Goal: Check status: Check status

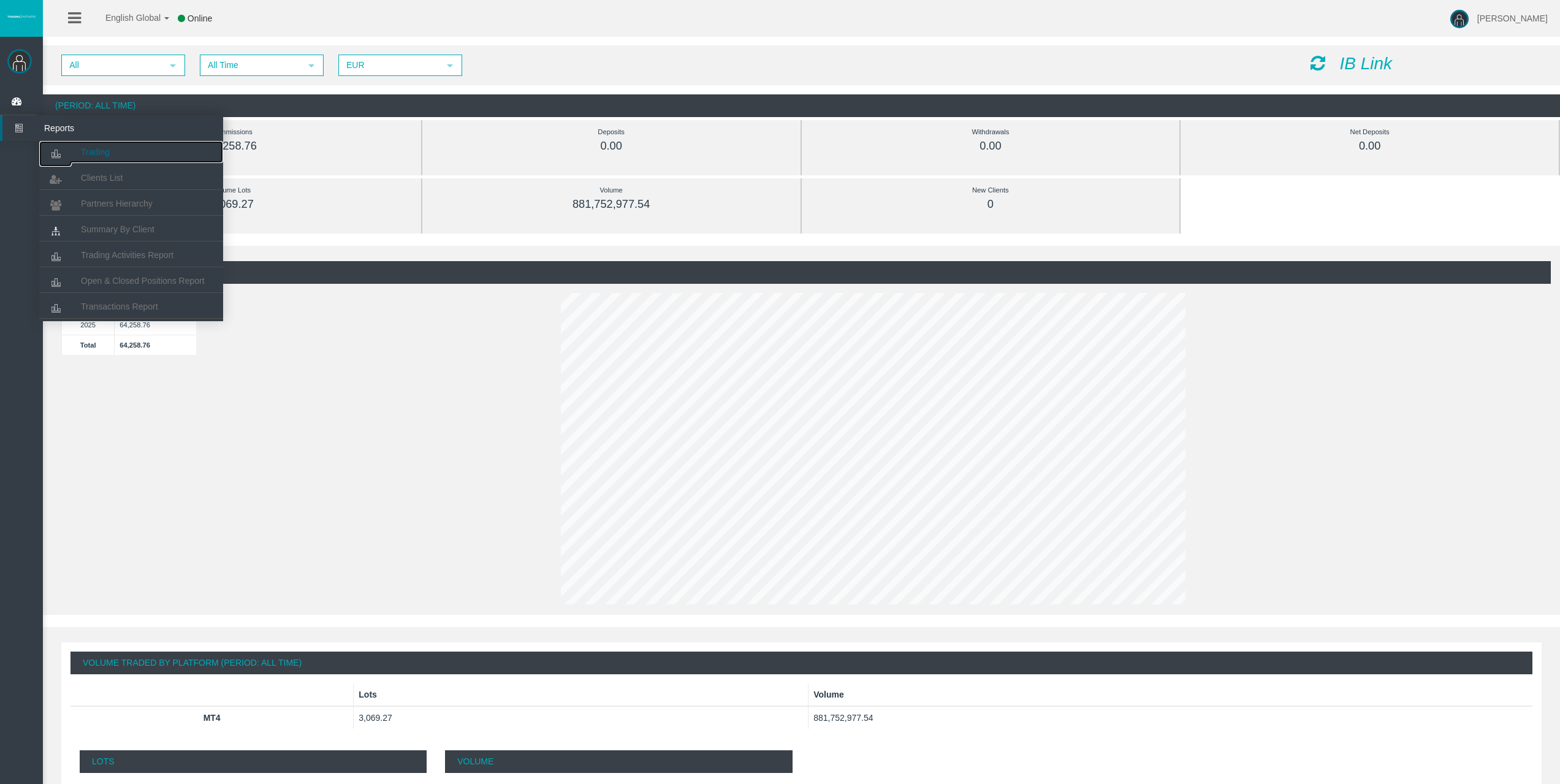
click at [80, 144] on link "Trading" at bounding box center [131, 152] width 184 height 22
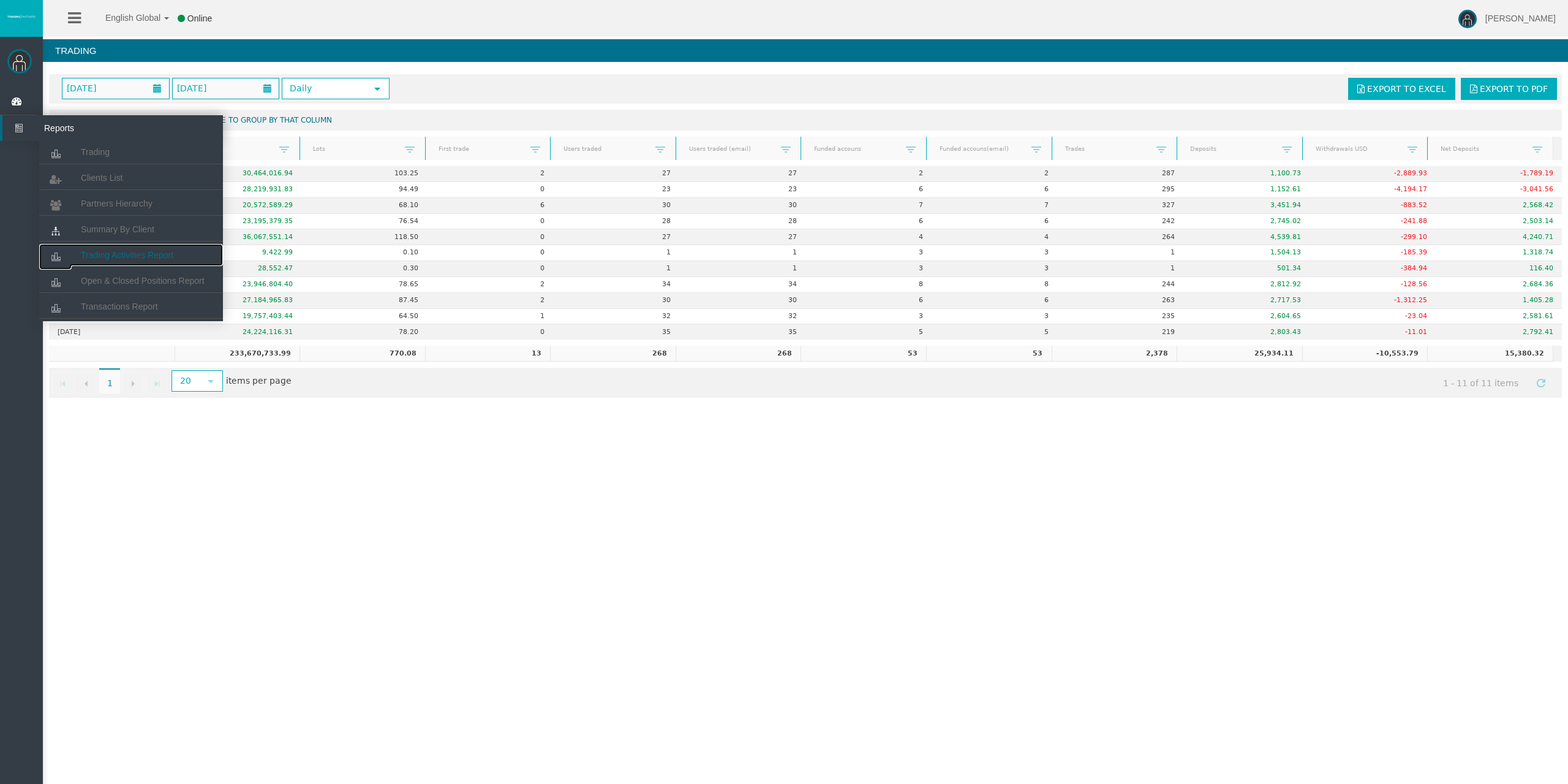
click at [98, 251] on span "Trading Activities Report" at bounding box center [127, 255] width 93 height 10
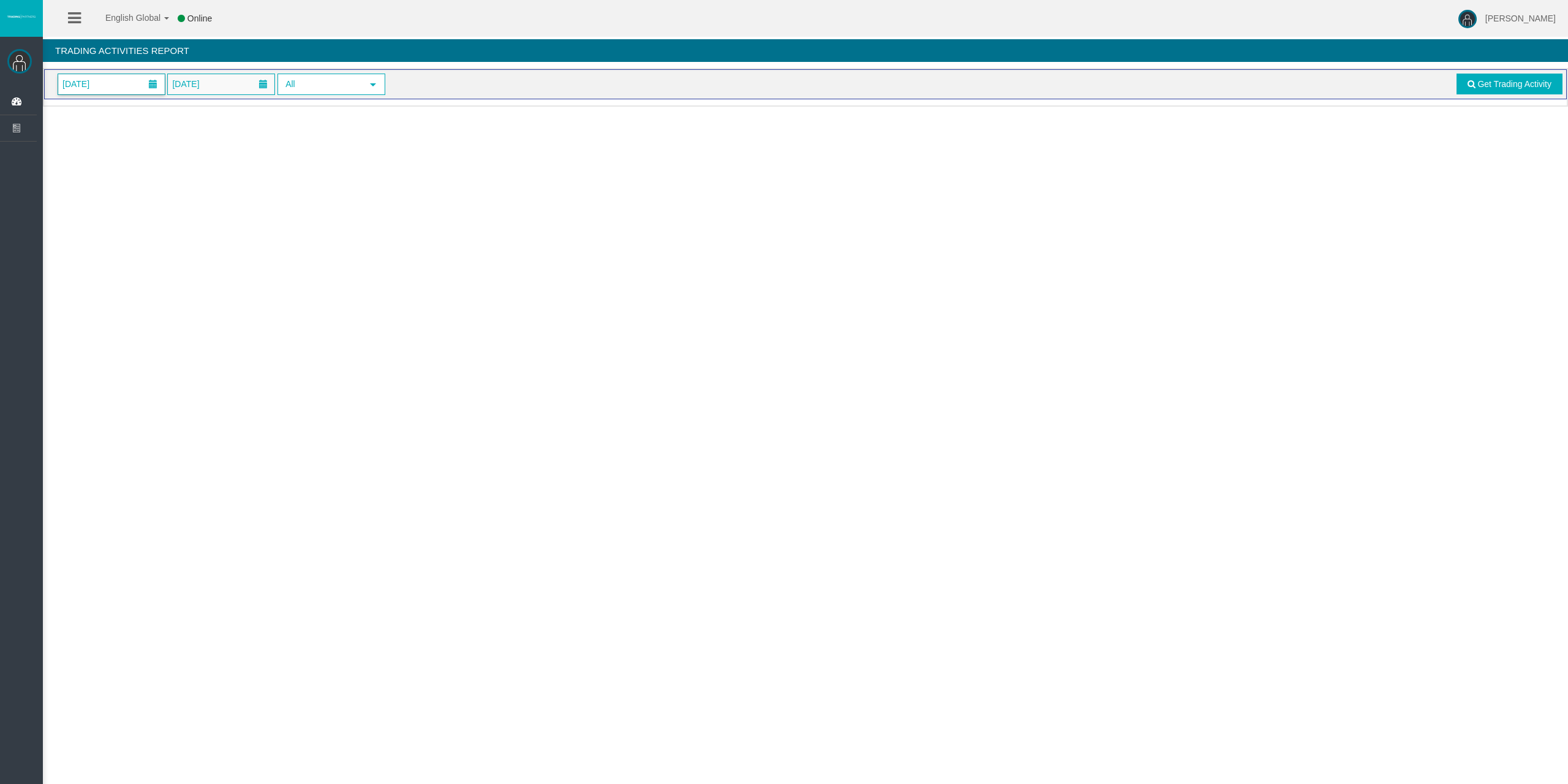
click at [93, 82] on span "[DATE]" at bounding box center [76, 84] width 35 height 17
click at [163, 179] on link "11" at bounding box center [162, 190] width 23 height 22
click at [1496, 90] on link "Get Trading Activity" at bounding box center [1510, 84] width 107 height 21
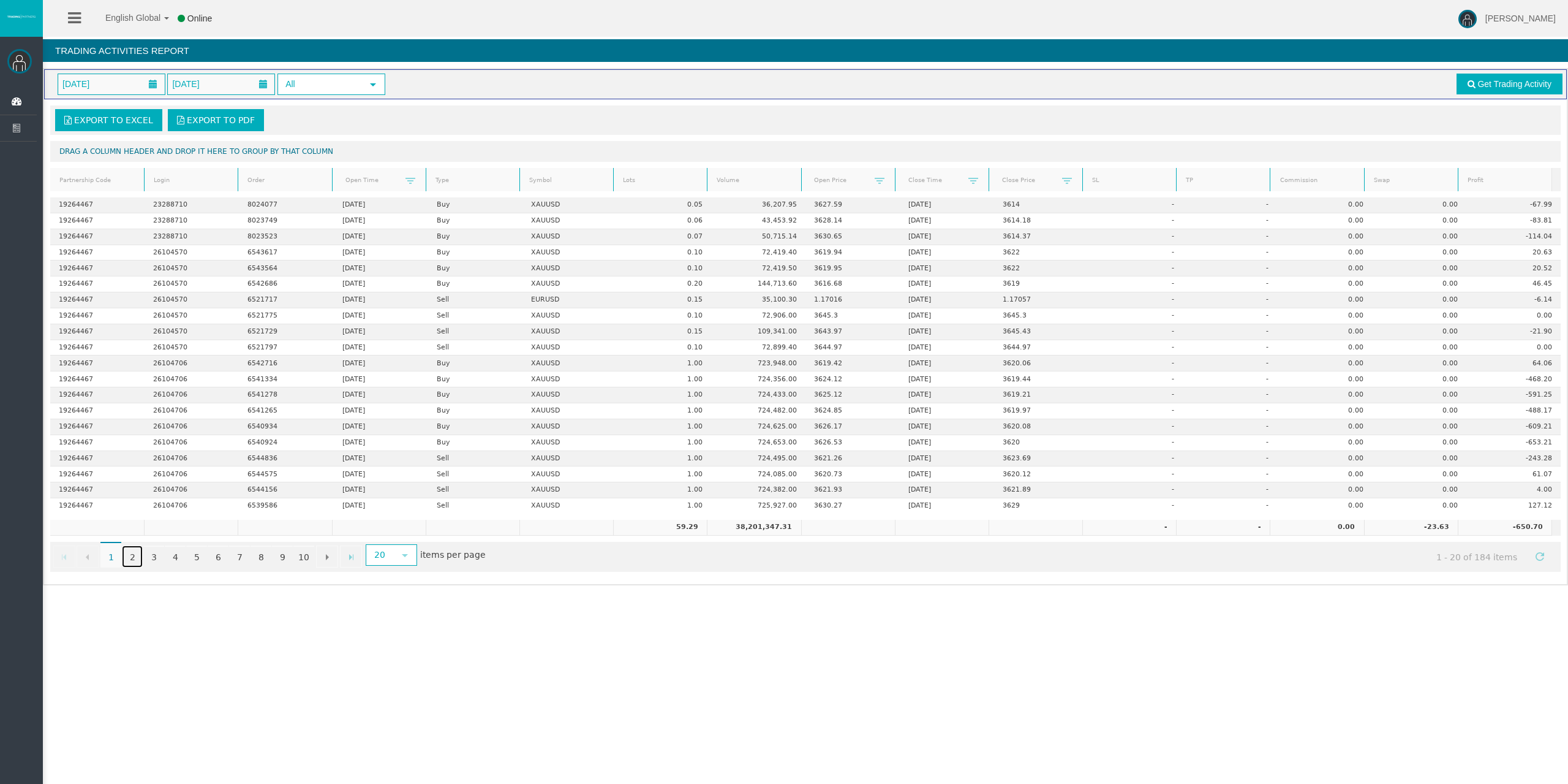
click at [127, 554] on link "2" at bounding box center [132, 556] width 21 height 22
click at [116, 556] on link "1" at bounding box center [111, 556] width 21 height 22
click at [149, 556] on link "3" at bounding box center [154, 556] width 21 height 22
click at [170, 556] on link "4" at bounding box center [175, 556] width 21 height 22
click at [194, 554] on link "5" at bounding box center [196, 556] width 21 height 22
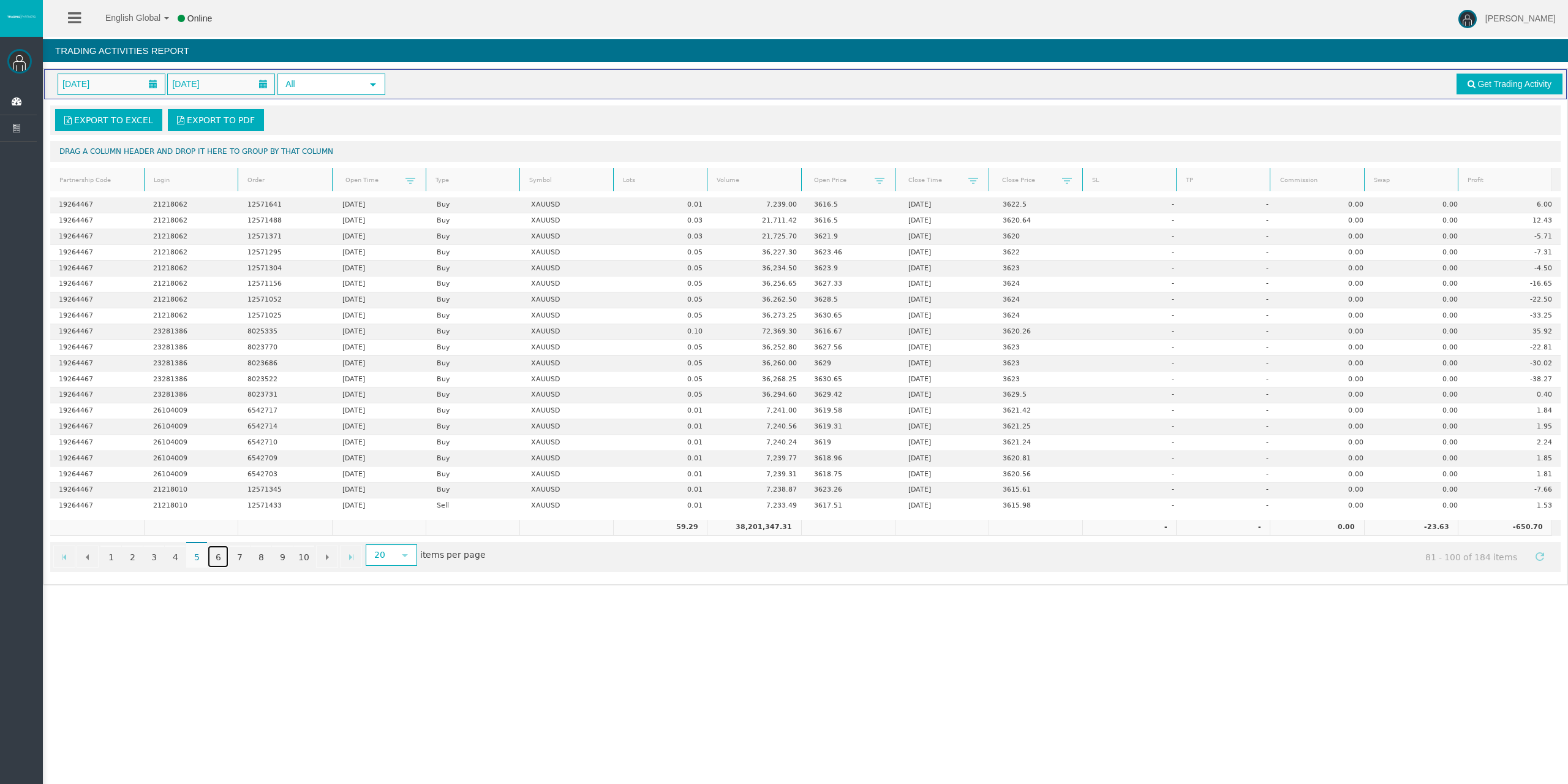
click at [211, 560] on link "6" at bounding box center [218, 556] width 21 height 22
click at [239, 556] on link "7" at bounding box center [239, 556] width 21 height 22
click at [254, 556] on link "8" at bounding box center [261, 556] width 21 height 22
click at [279, 556] on link "9" at bounding box center [282, 556] width 21 height 22
click at [306, 559] on link "10" at bounding box center [304, 556] width 21 height 22
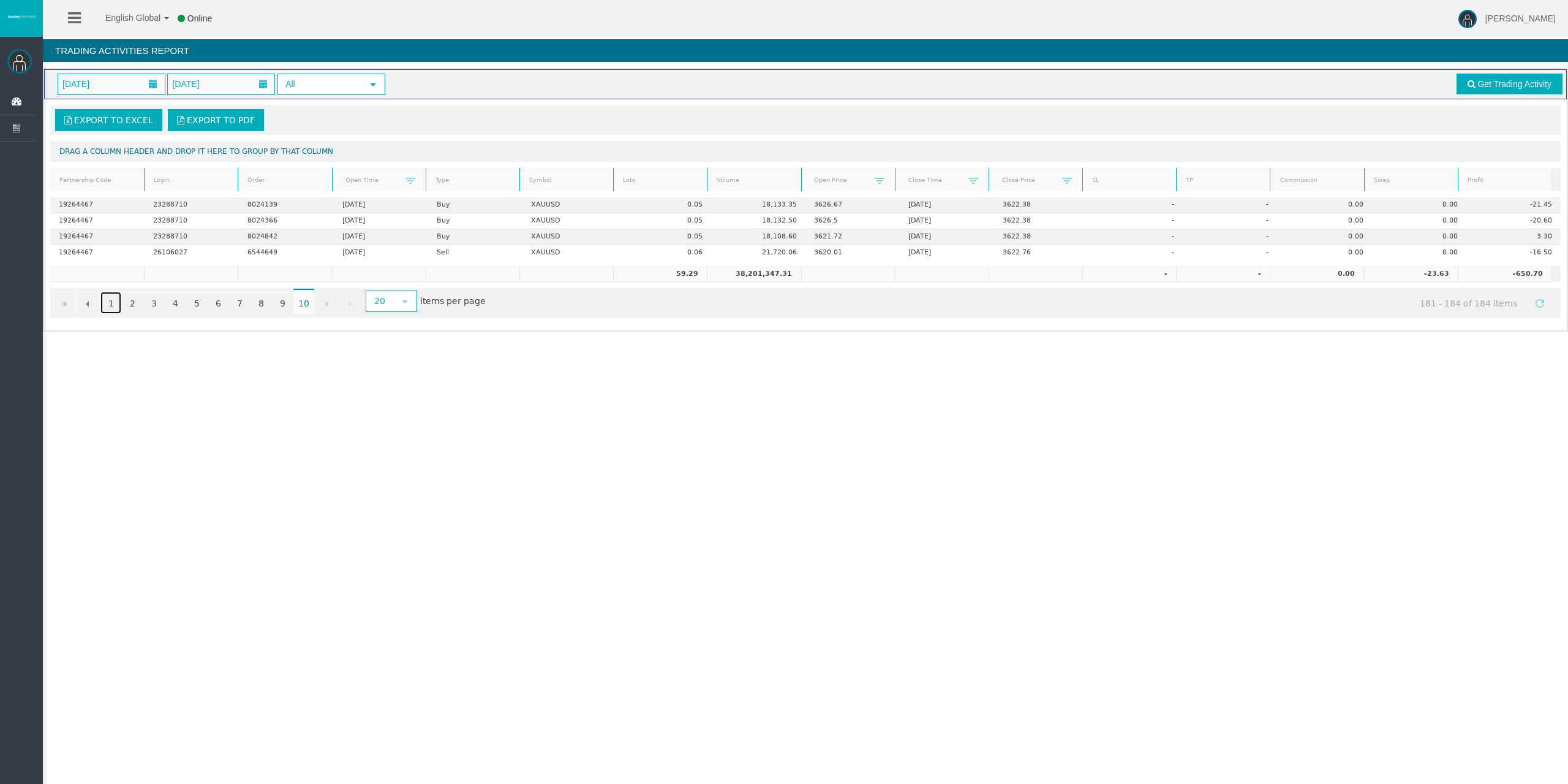
click at [111, 303] on link "1" at bounding box center [111, 302] width 21 height 22
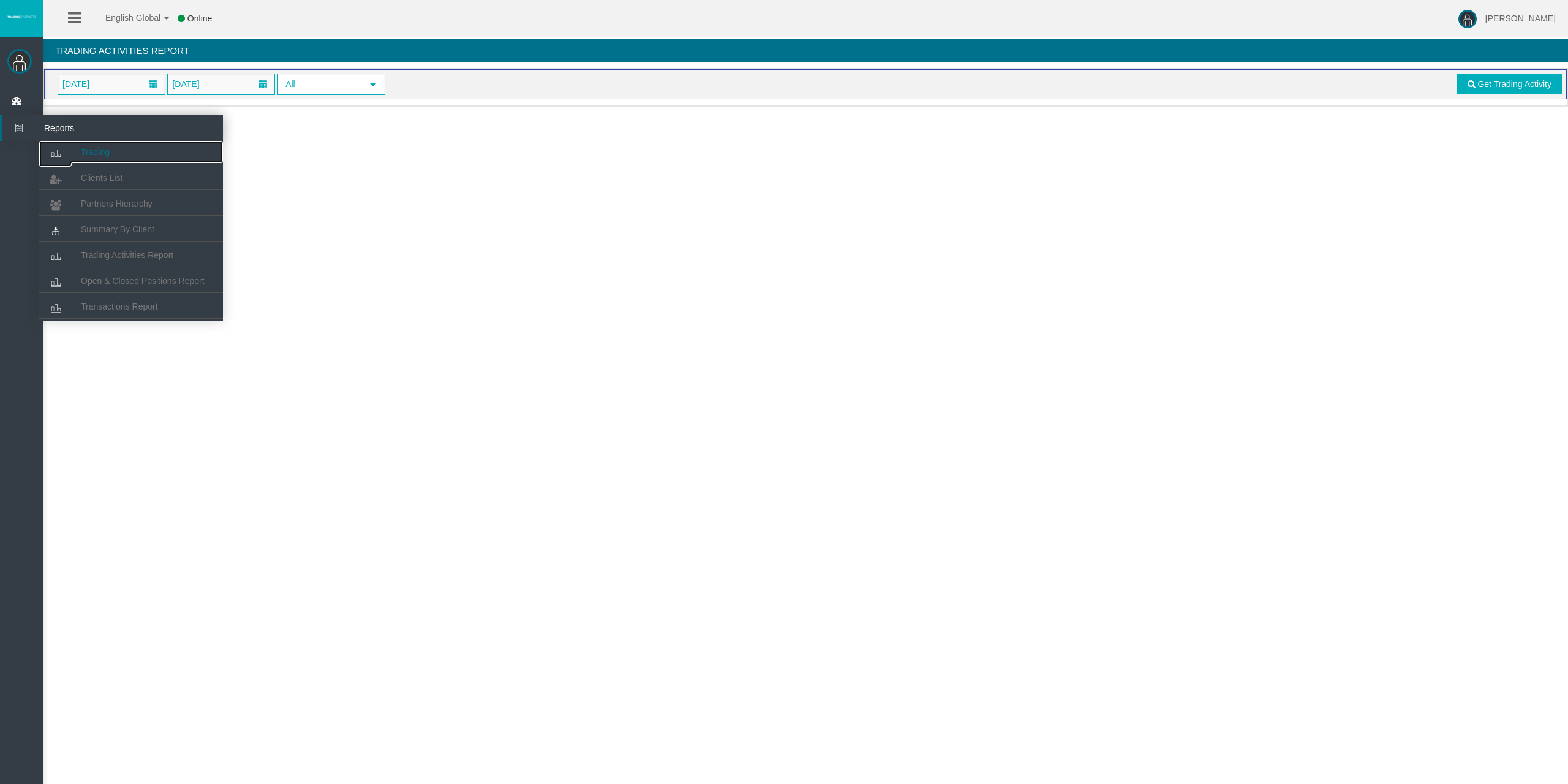
click at [67, 147] on icon at bounding box center [55, 154] width 33 height 26
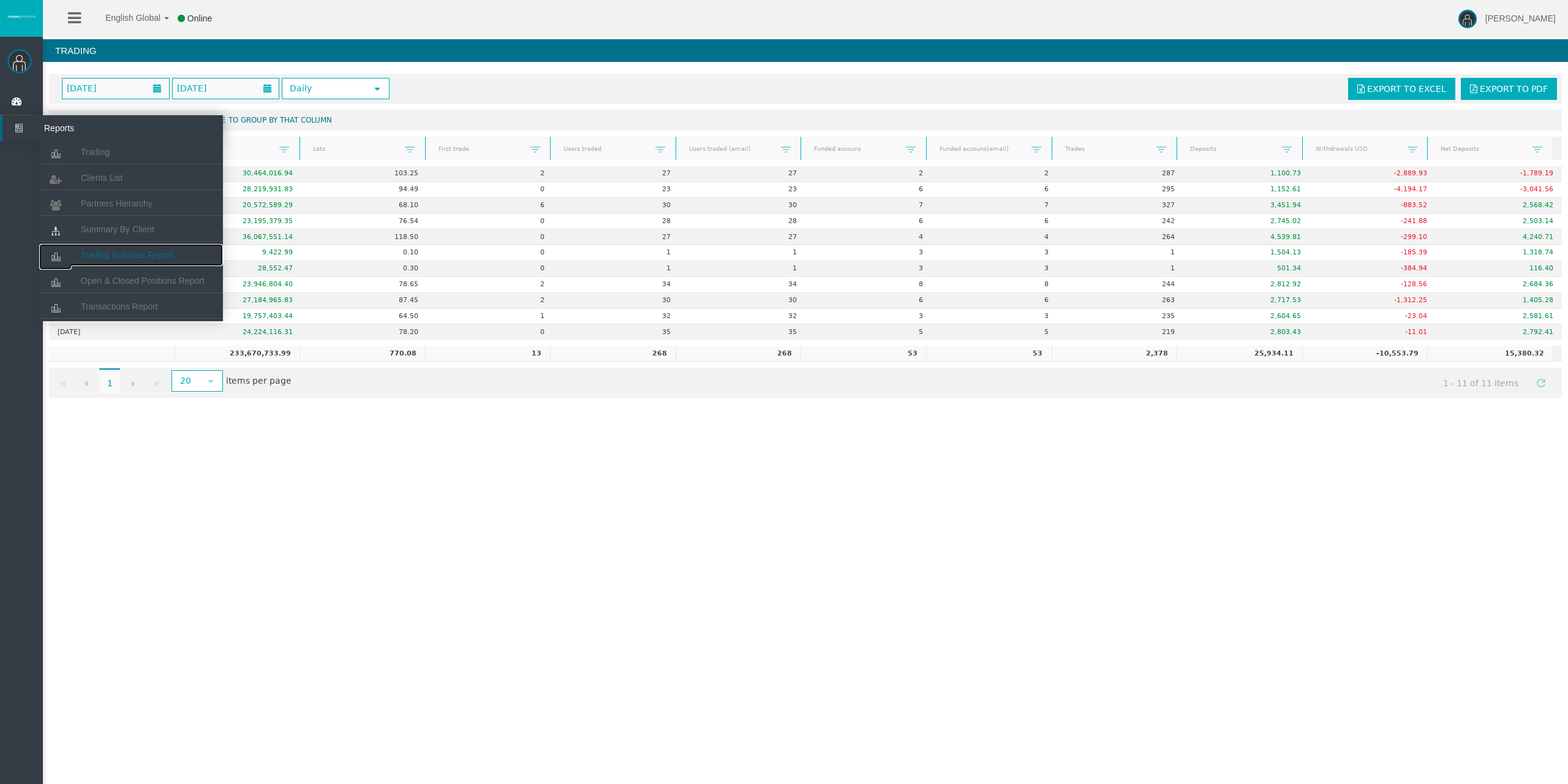
click at [117, 248] on link "Trading Activities Report" at bounding box center [131, 255] width 184 height 22
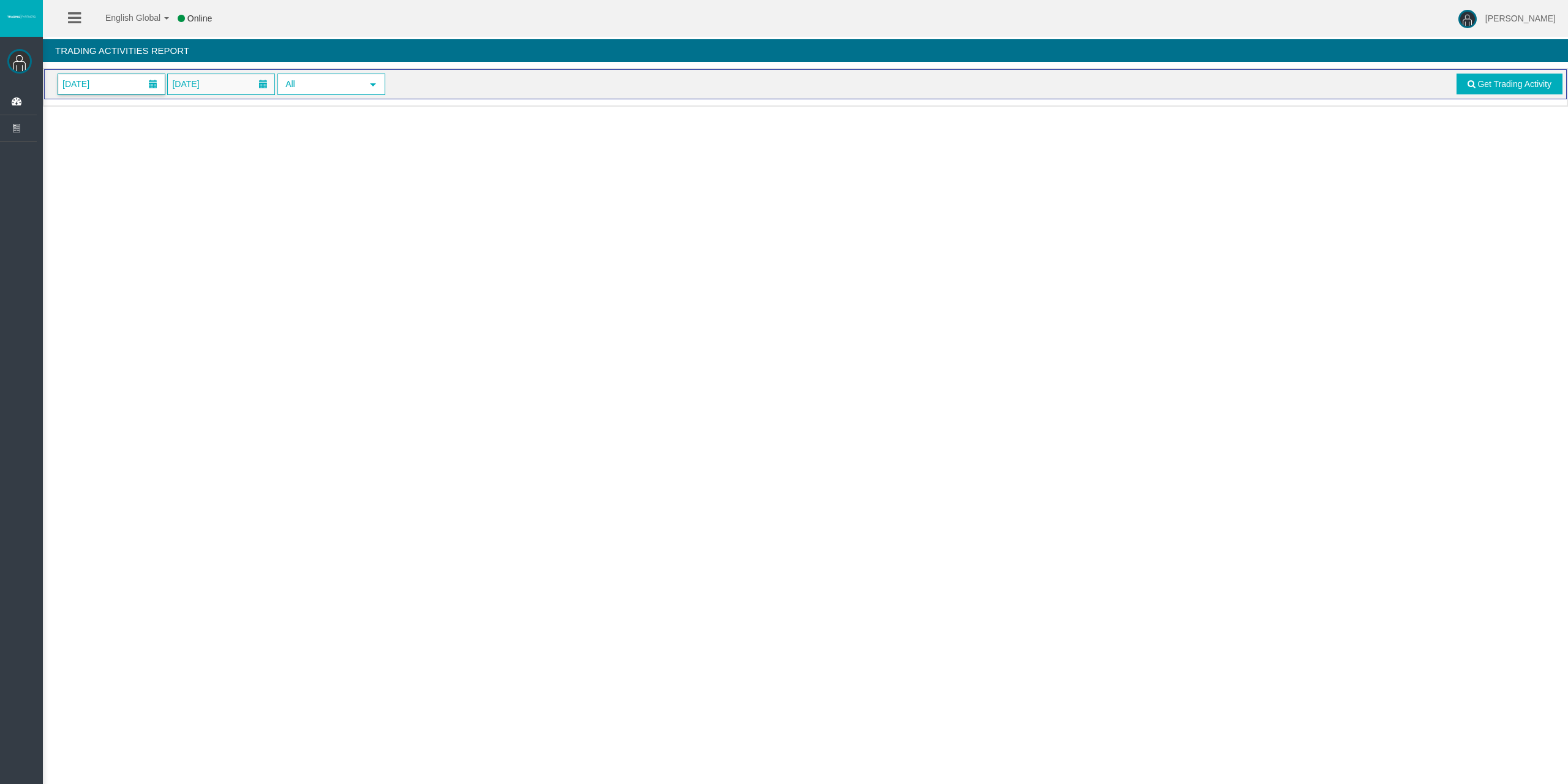
click at [89, 89] on span "[DATE]" at bounding box center [76, 84] width 35 height 17
click at [163, 190] on link "11" at bounding box center [162, 190] width 23 height 22
click at [1506, 86] on span "Get Trading Activity" at bounding box center [1514, 84] width 74 height 10
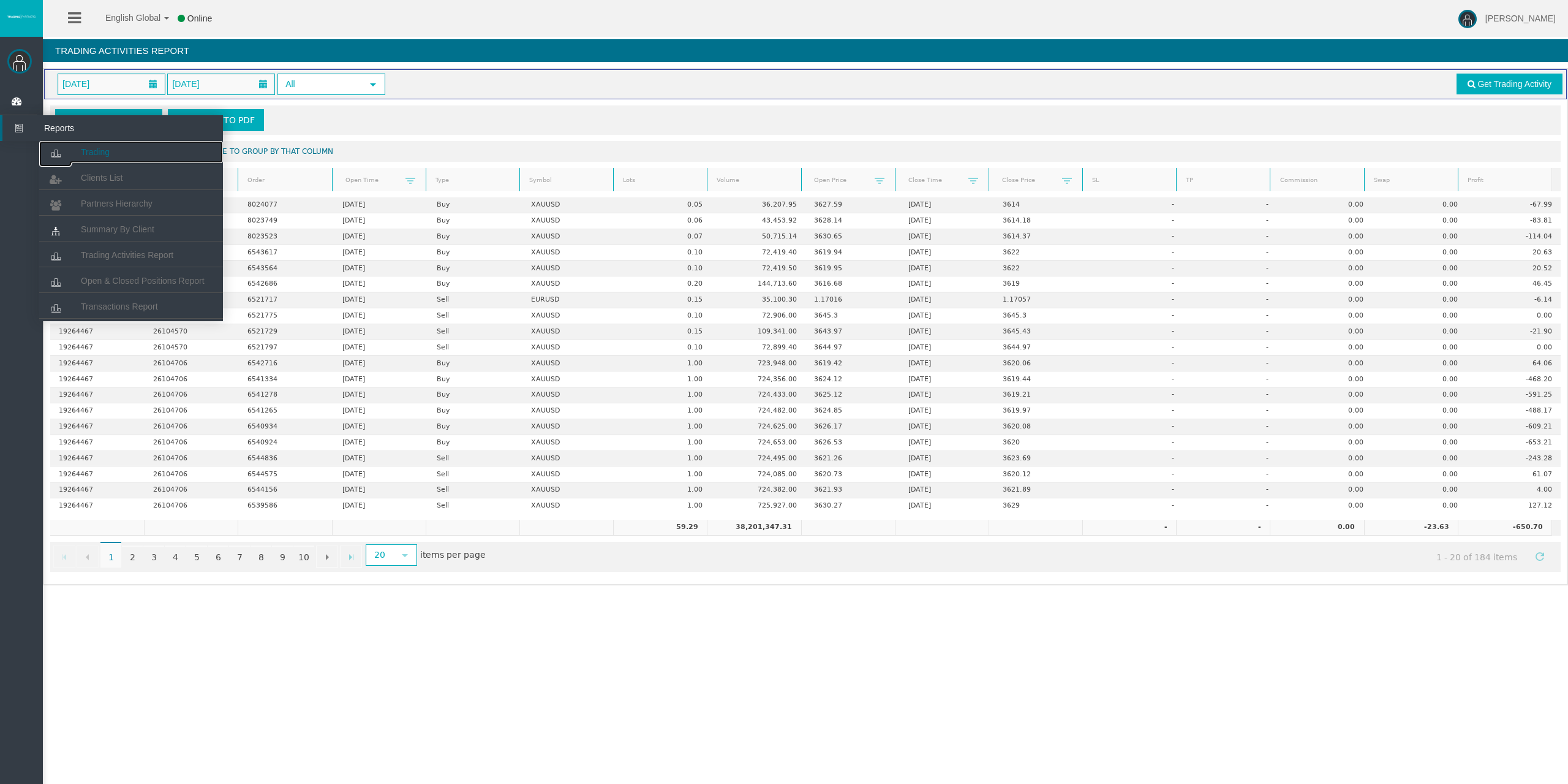
click at [78, 147] on link "Trading" at bounding box center [131, 152] width 184 height 22
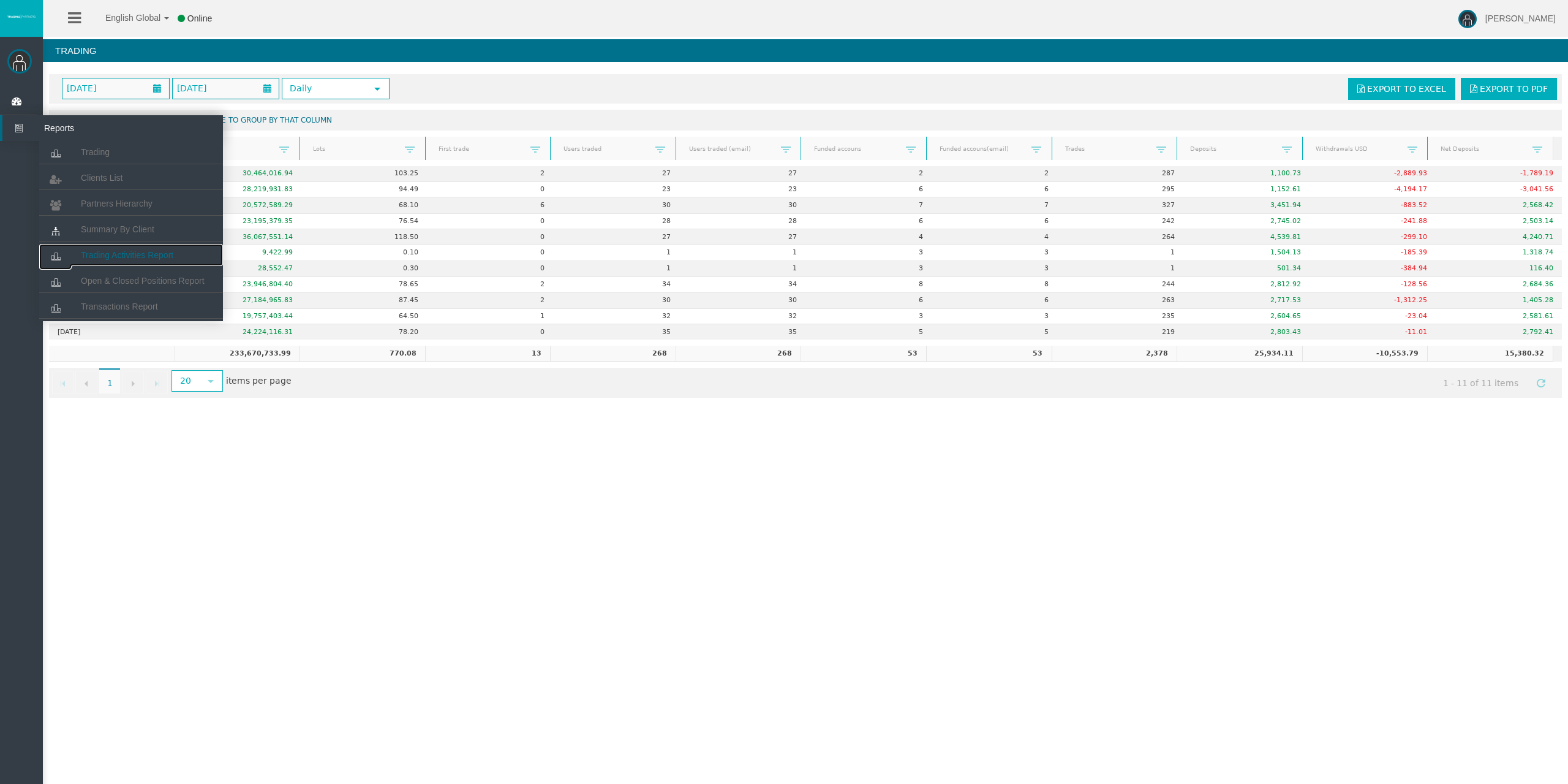
click at [113, 248] on link "Trading Activities Report" at bounding box center [131, 255] width 184 height 22
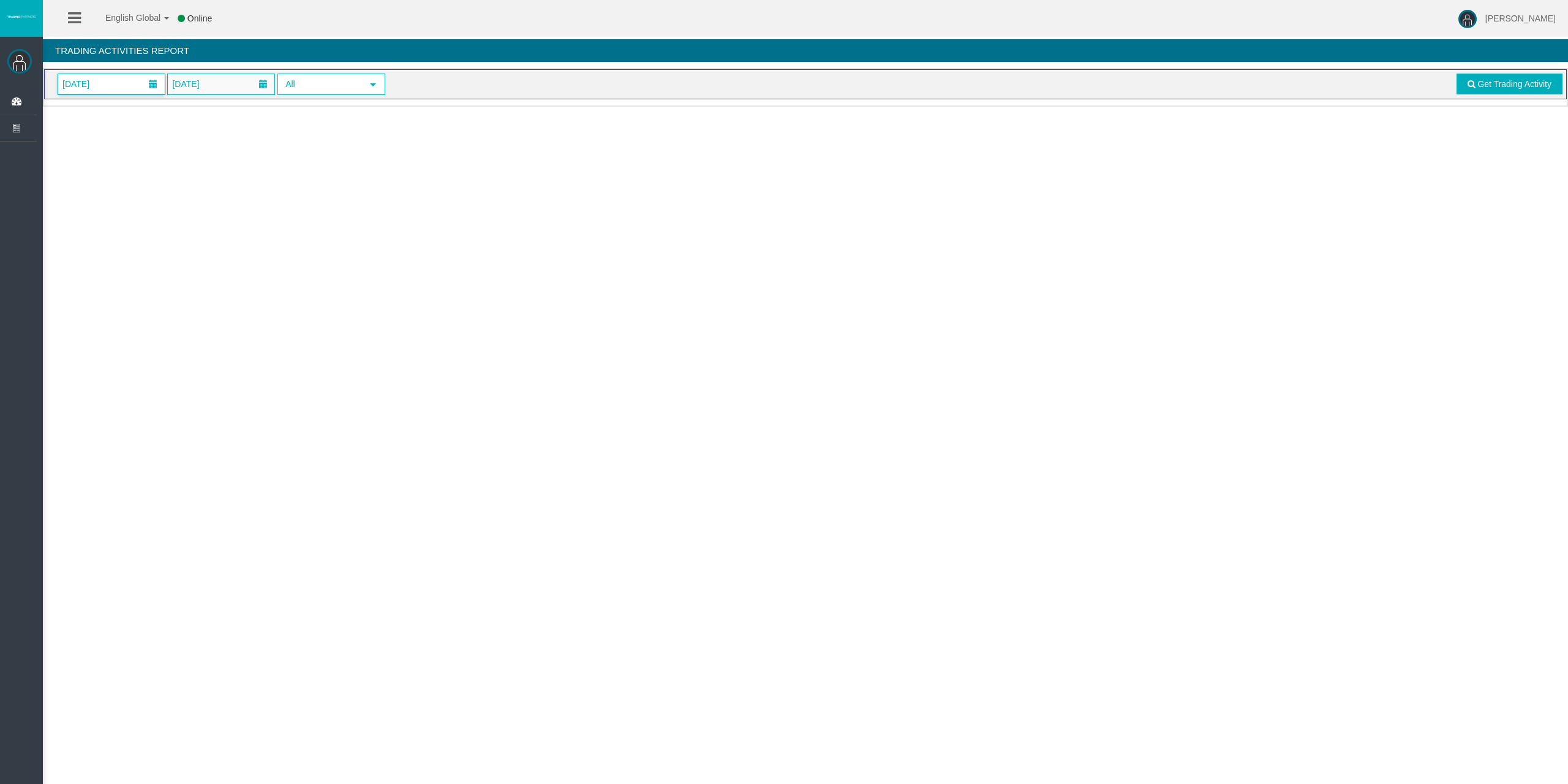
click at [122, 82] on span "[DATE]" at bounding box center [111, 84] width 107 height 20
click at [158, 188] on link "11" at bounding box center [162, 190] width 23 height 22
click at [1482, 84] on span "Get Trading Activity" at bounding box center [1514, 84] width 74 height 10
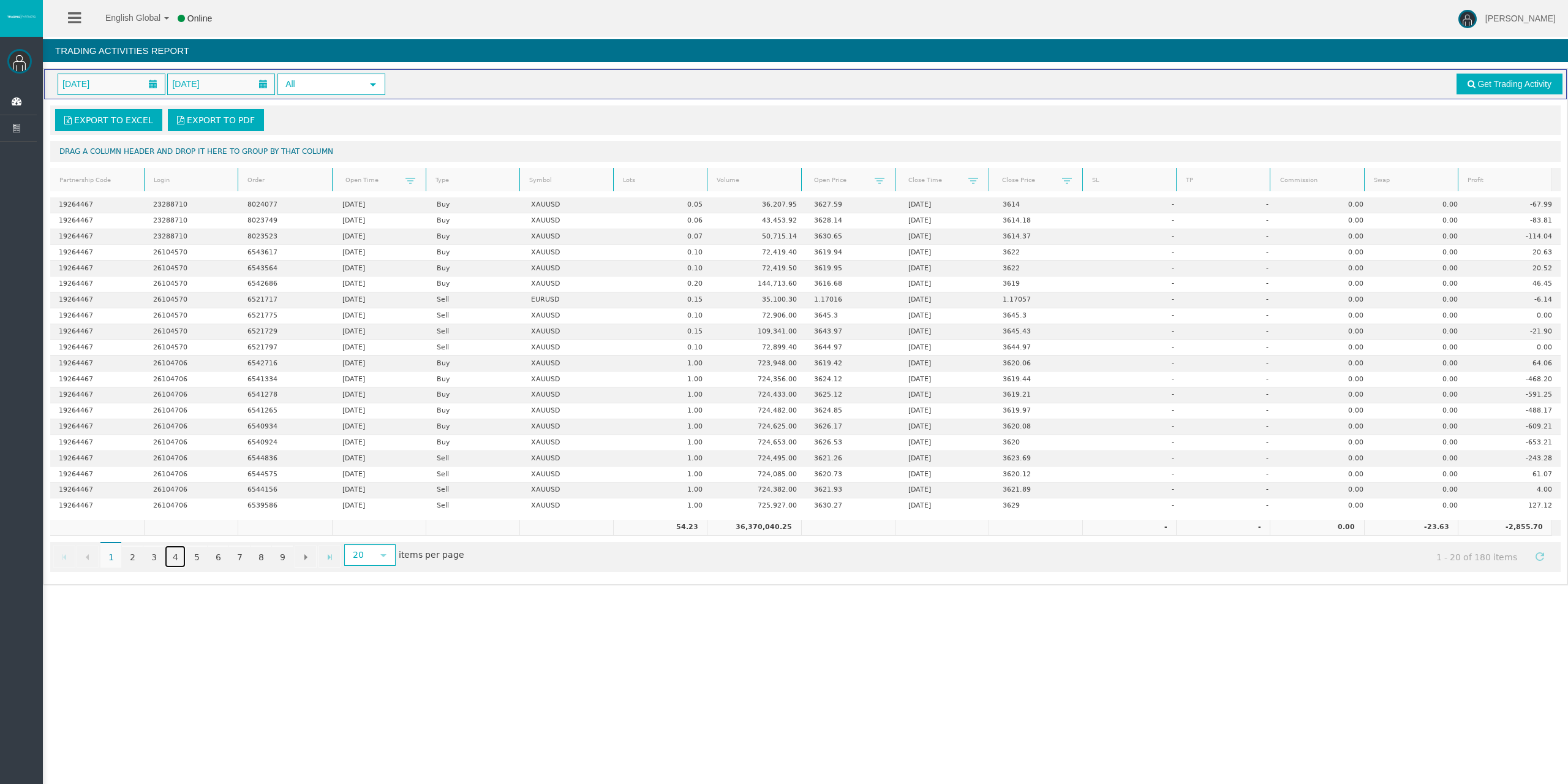
click at [183, 558] on link "4" at bounding box center [175, 556] width 21 height 22
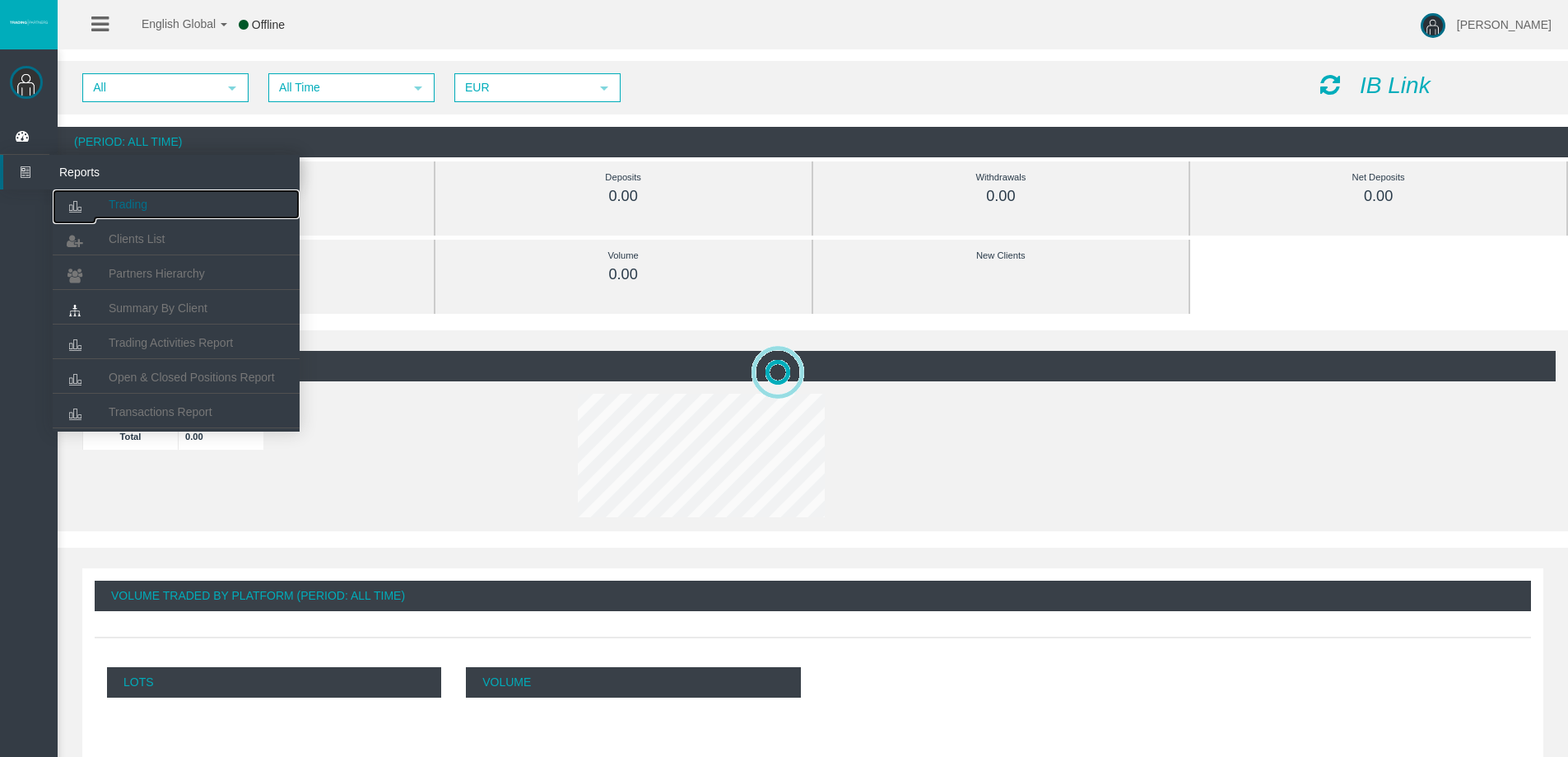
click at [112, 193] on link "Trading" at bounding box center [177, 205] width 247 height 30
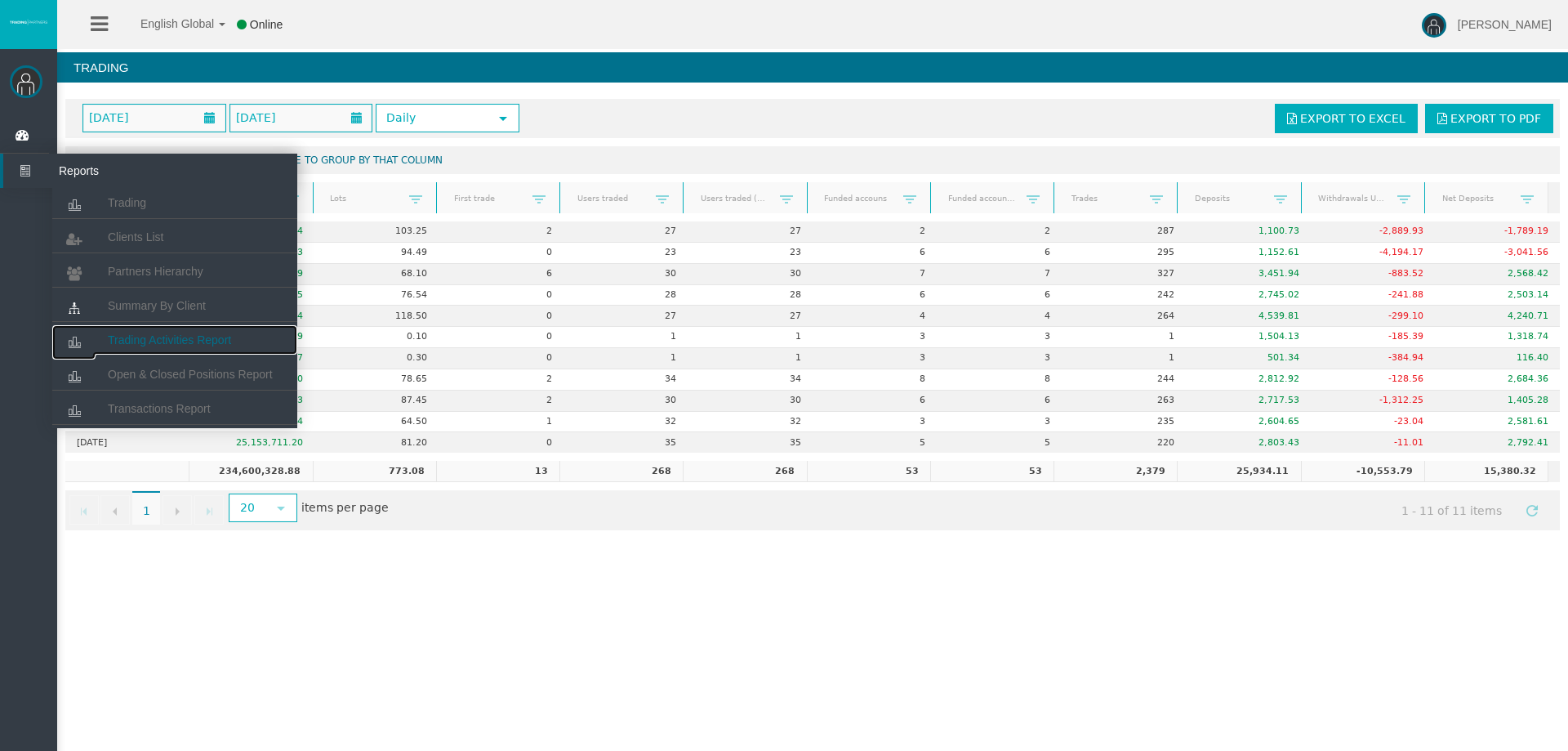
click at [184, 330] on link "Trading Activities Report" at bounding box center [175, 340] width 245 height 30
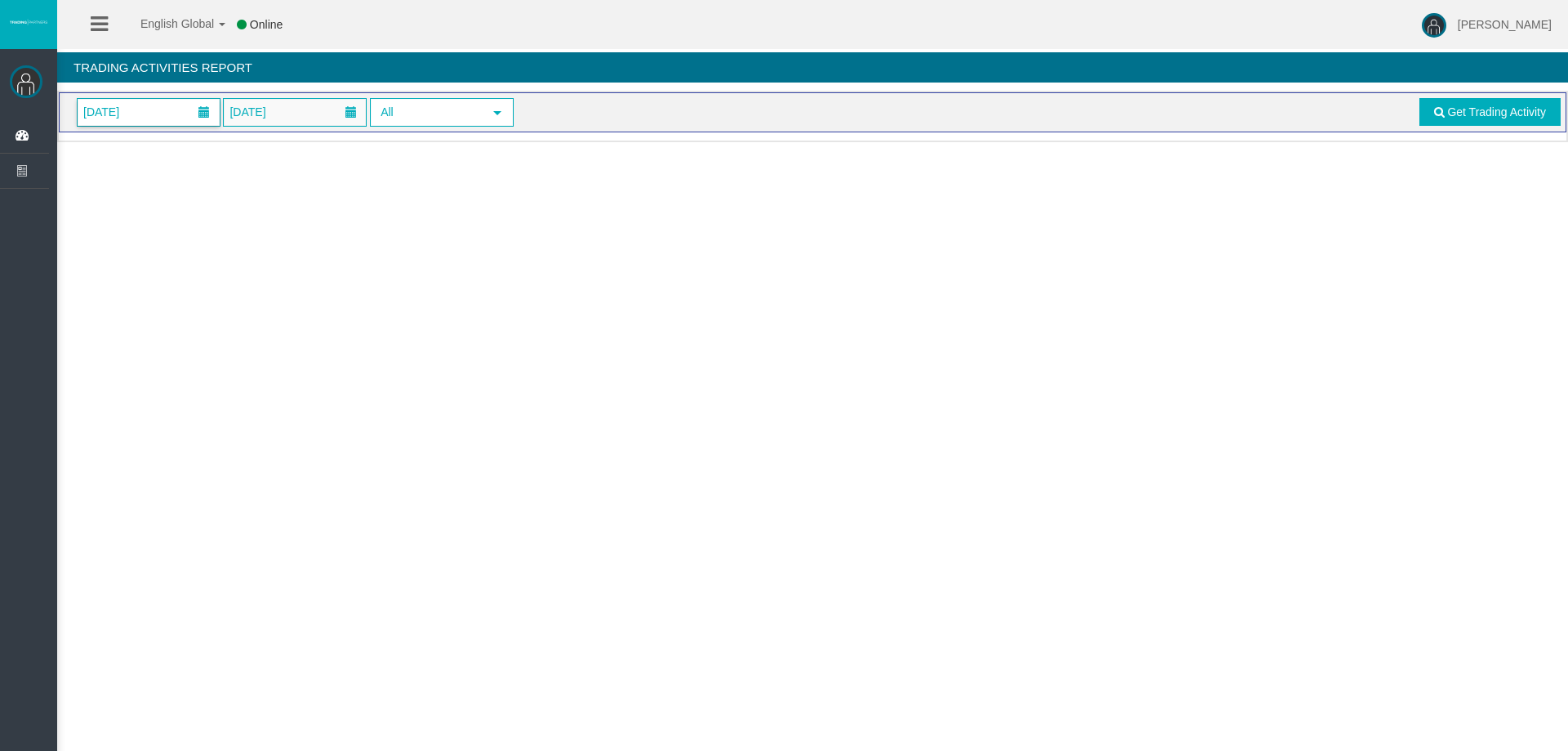
drag, startPoint x: 190, startPoint y: 105, endPoint x: 216, endPoint y: 125, distance: 32.8
click at [192, 110] on span at bounding box center [204, 112] width 30 height 25
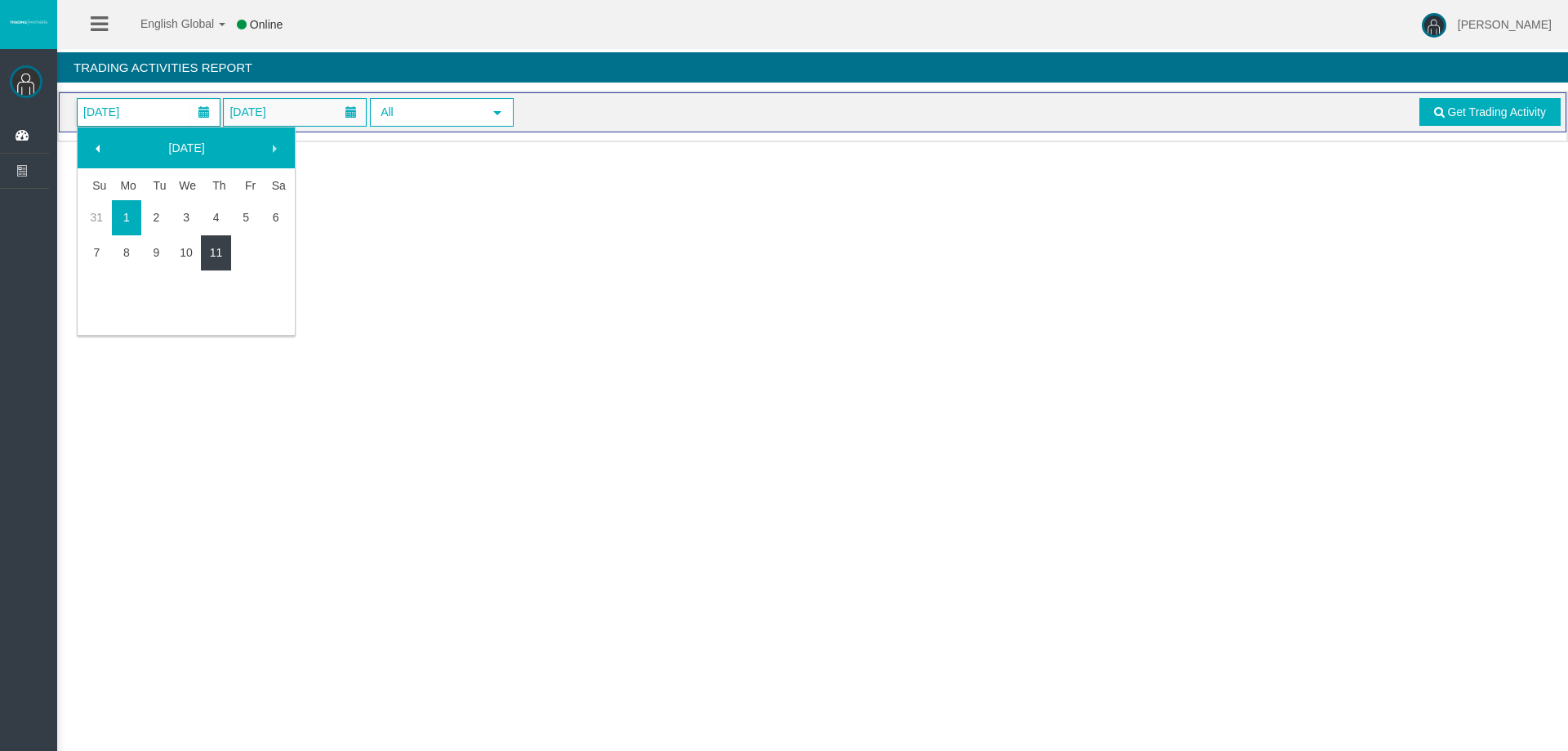
click at [217, 246] on link "11" at bounding box center [216, 253] width 30 height 30
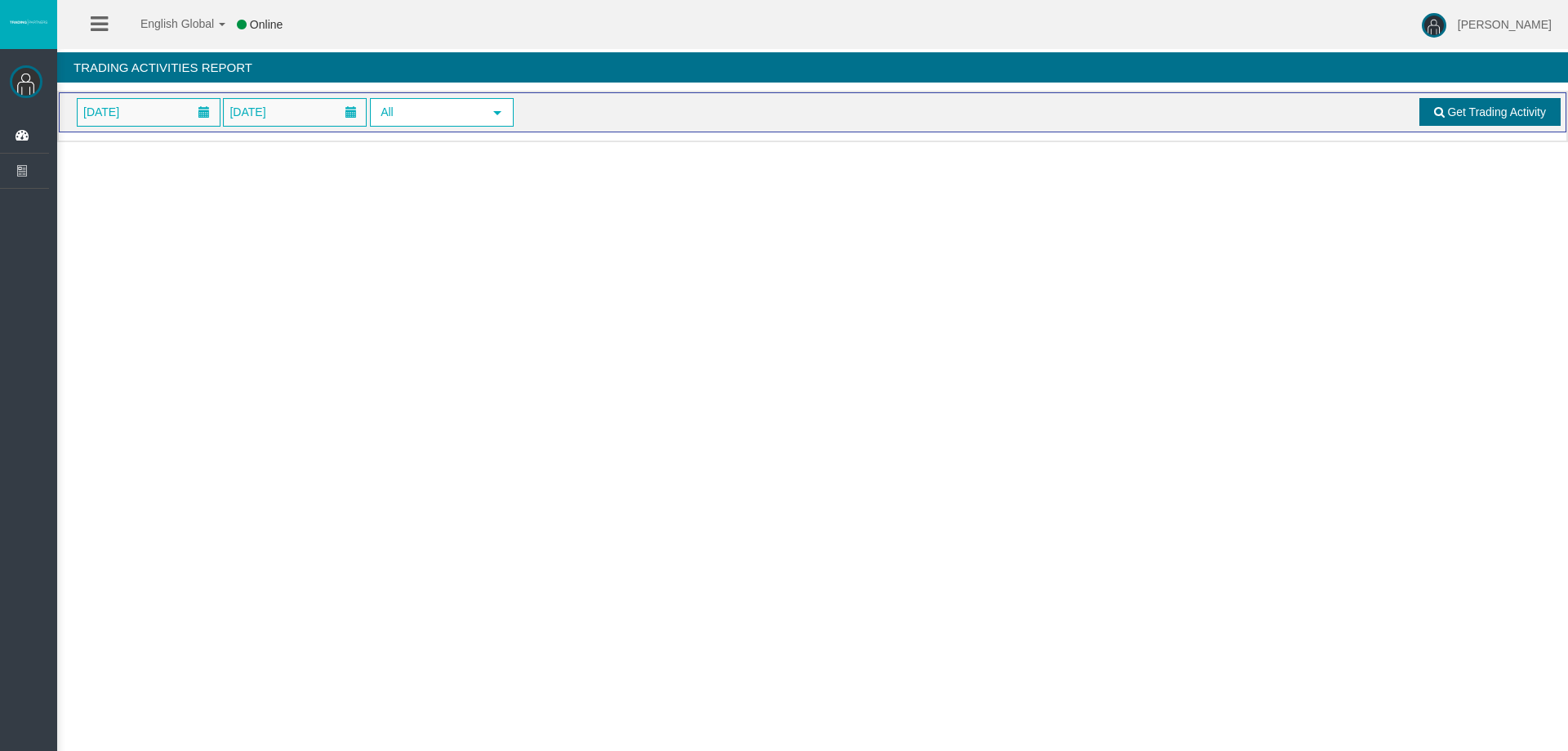
click at [1461, 106] on span "Get Trading Activity" at bounding box center [1496, 112] width 99 height 13
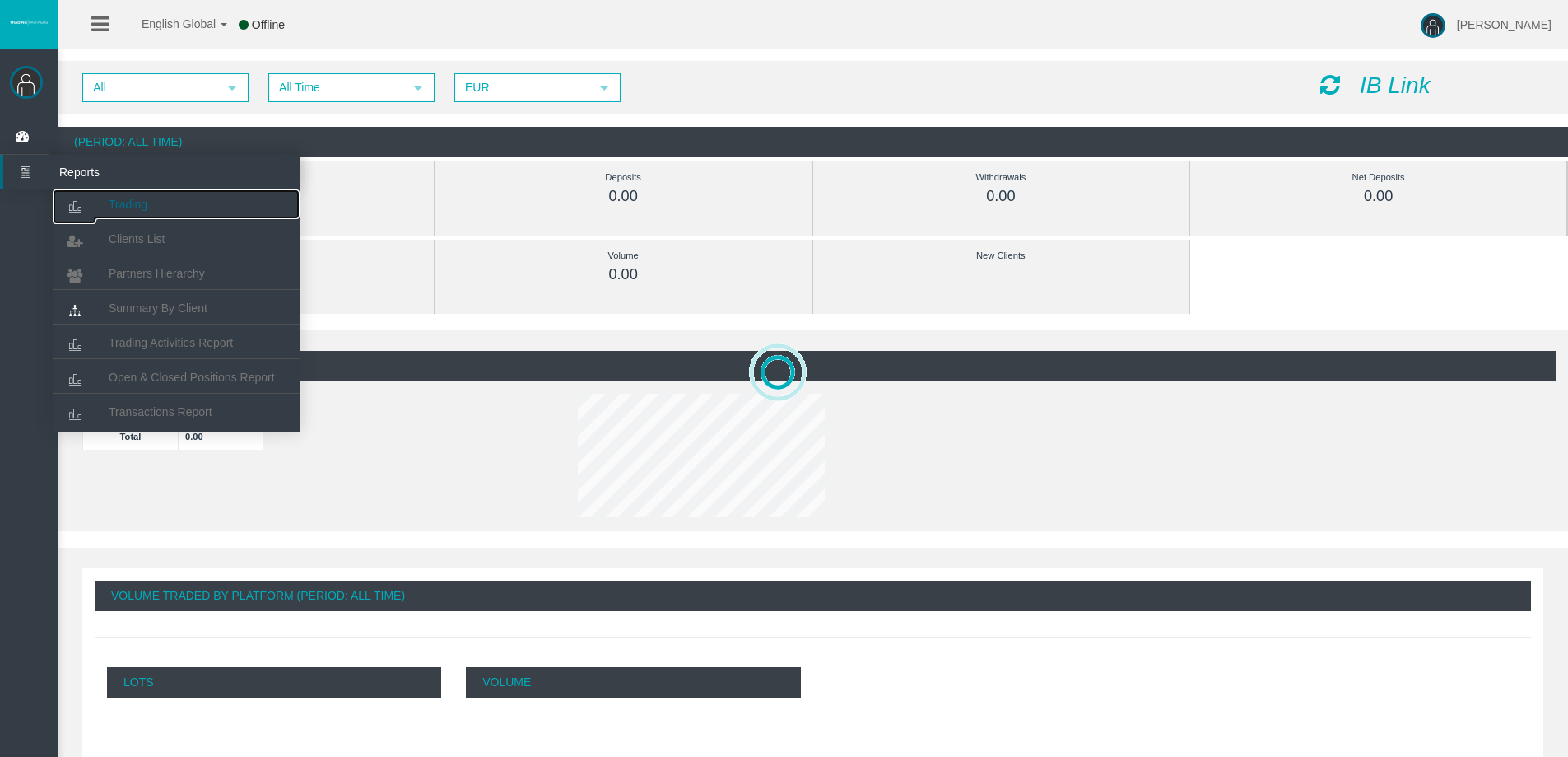
click at [123, 196] on link "Trading" at bounding box center [177, 205] width 247 height 30
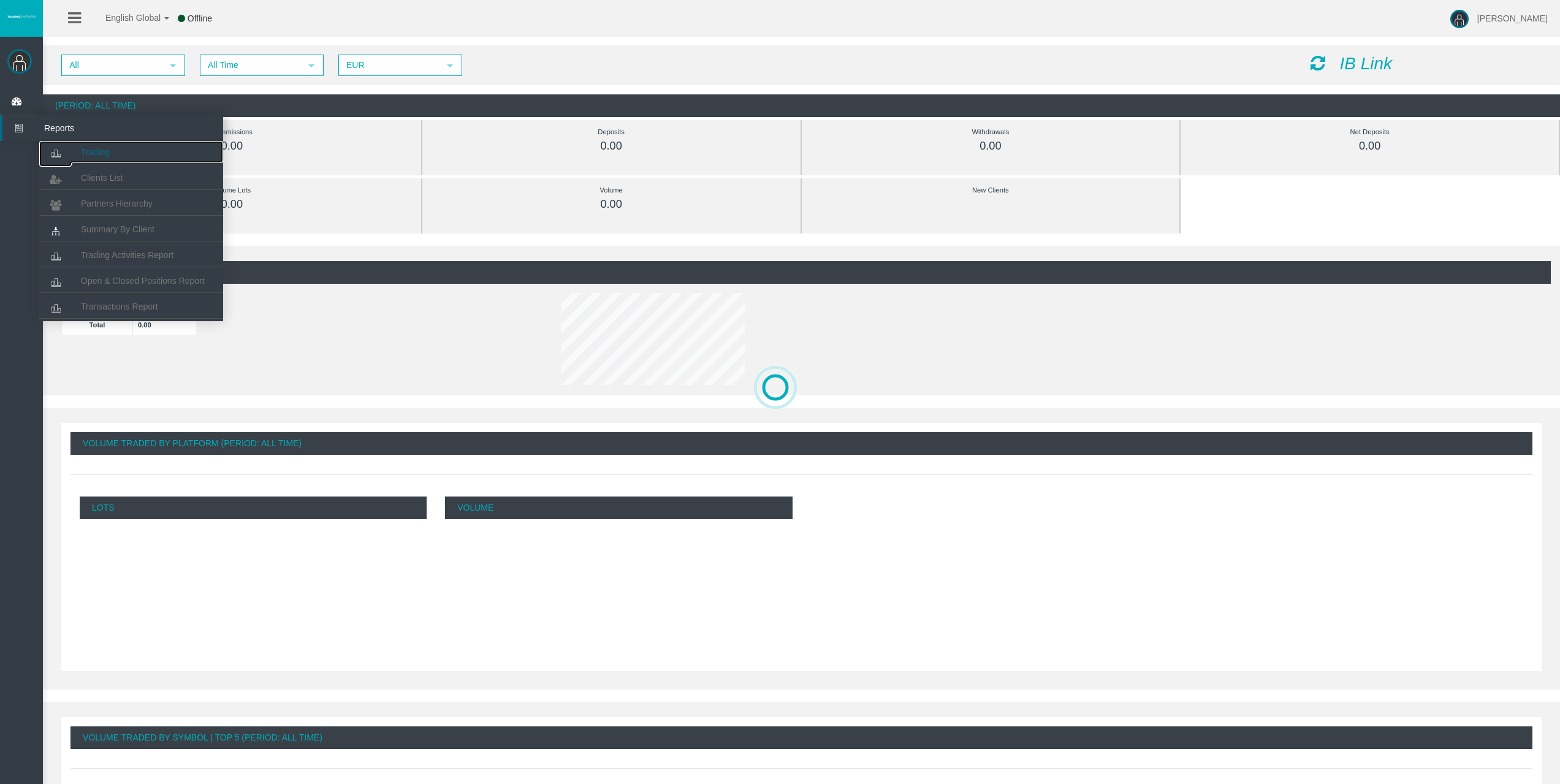
click at [123, 153] on link "Trading" at bounding box center [131, 152] width 184 height 22
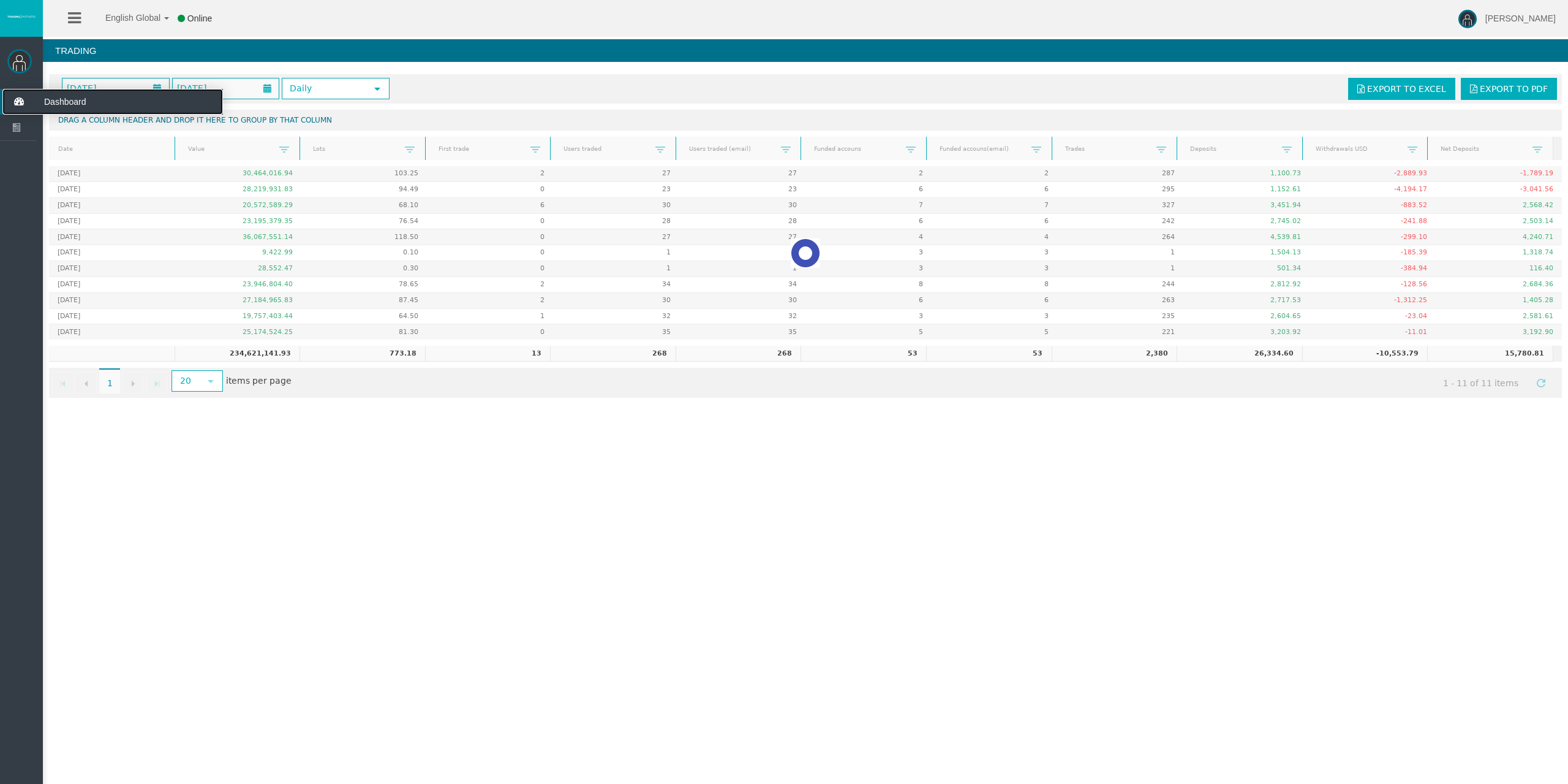
click at [23, 103] on icon at bounding box center [19, 101] width 33 height 26
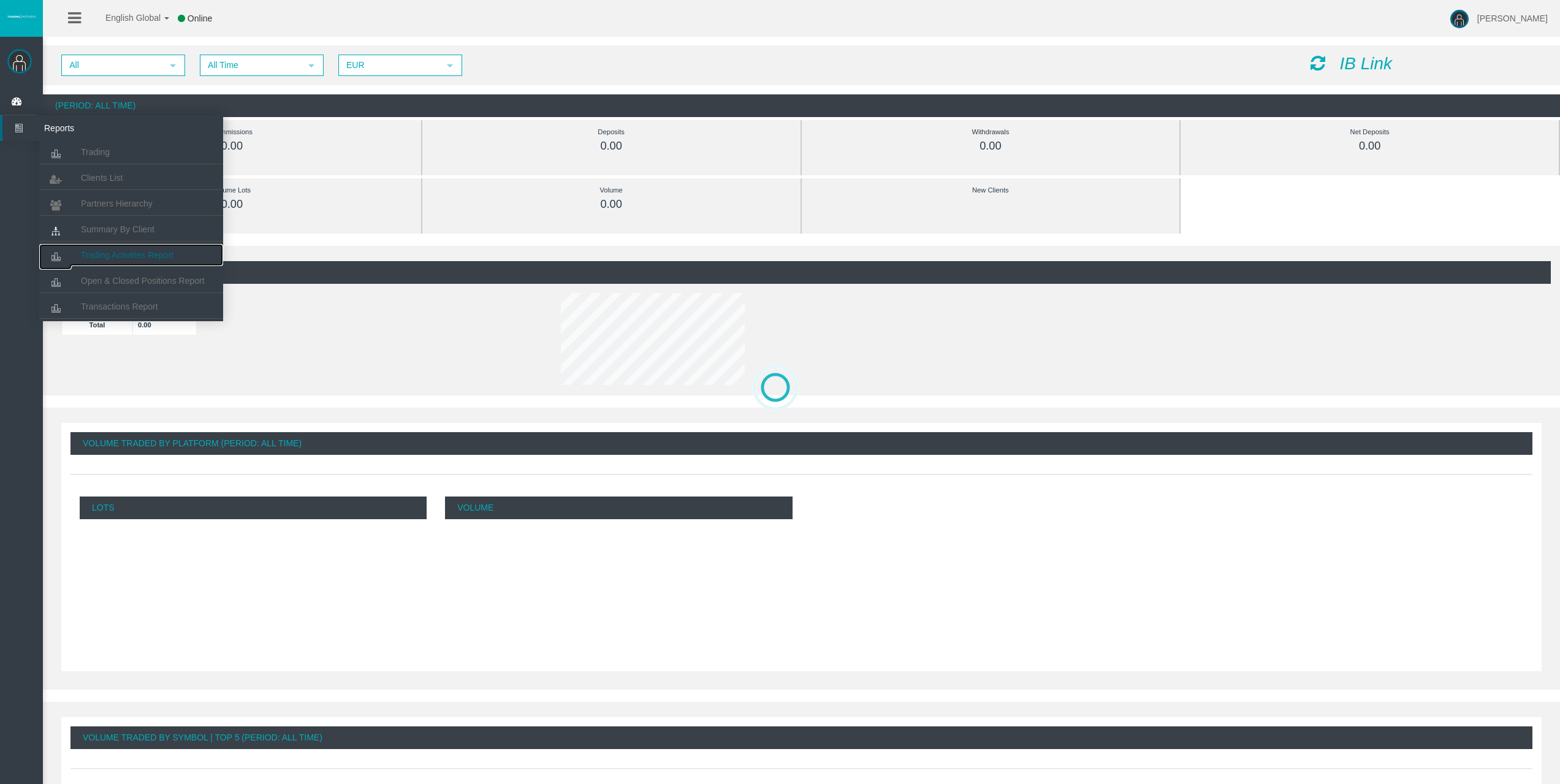
click at [126, 260] on link "Trading Activities Report" at bounding box center [131, 255] width 184 height 22
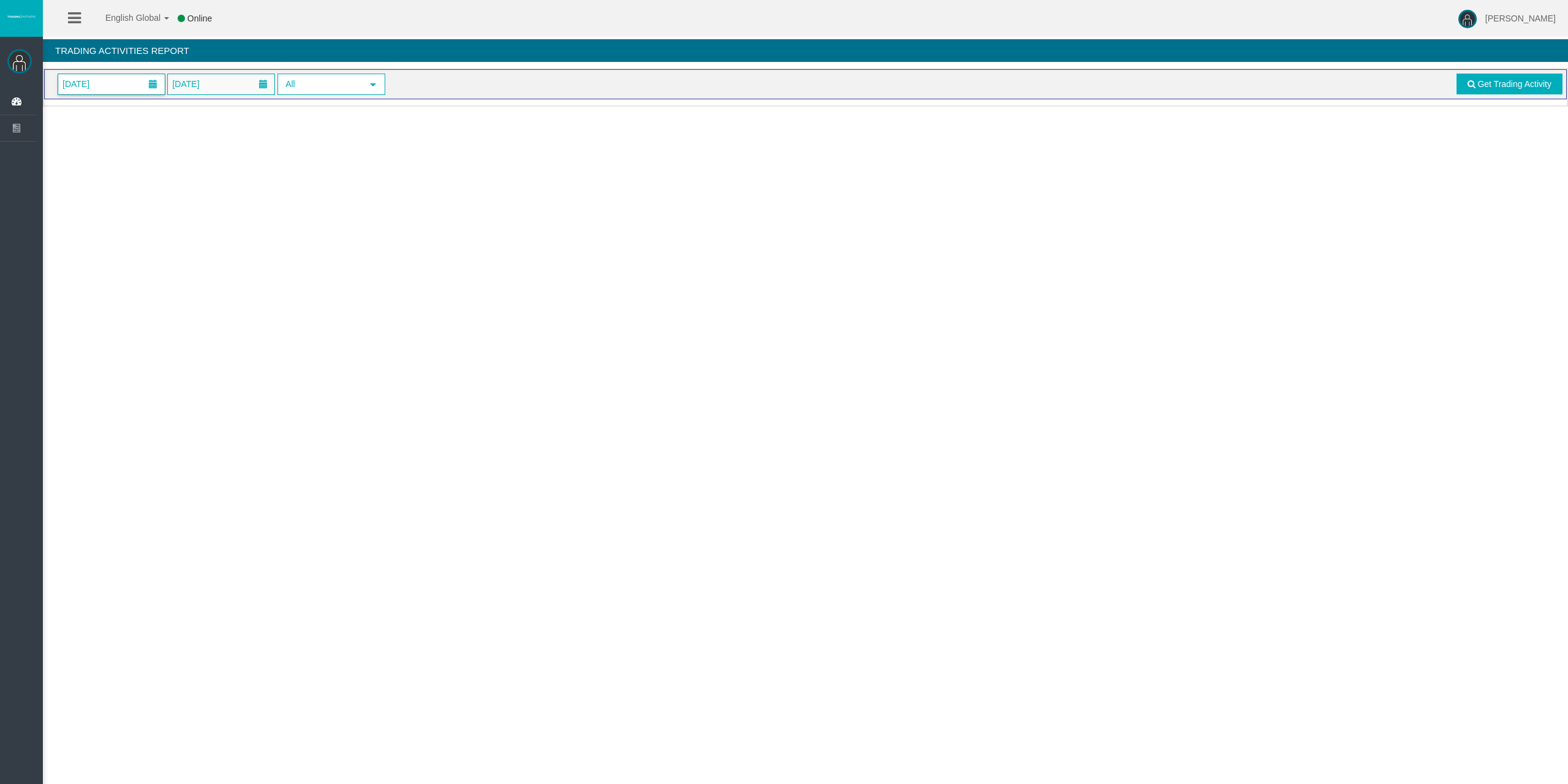
click at [138, 78] on span "[DATE]" at bounding box center [111, 84] width 107 height 20
click at [163, 183] on link "11" at bounding box center [162, 190] width 23 height 22
click at [1512, 89] on span "Get Trading Activity" at bounding box center [1514, 84] width 74 height 10
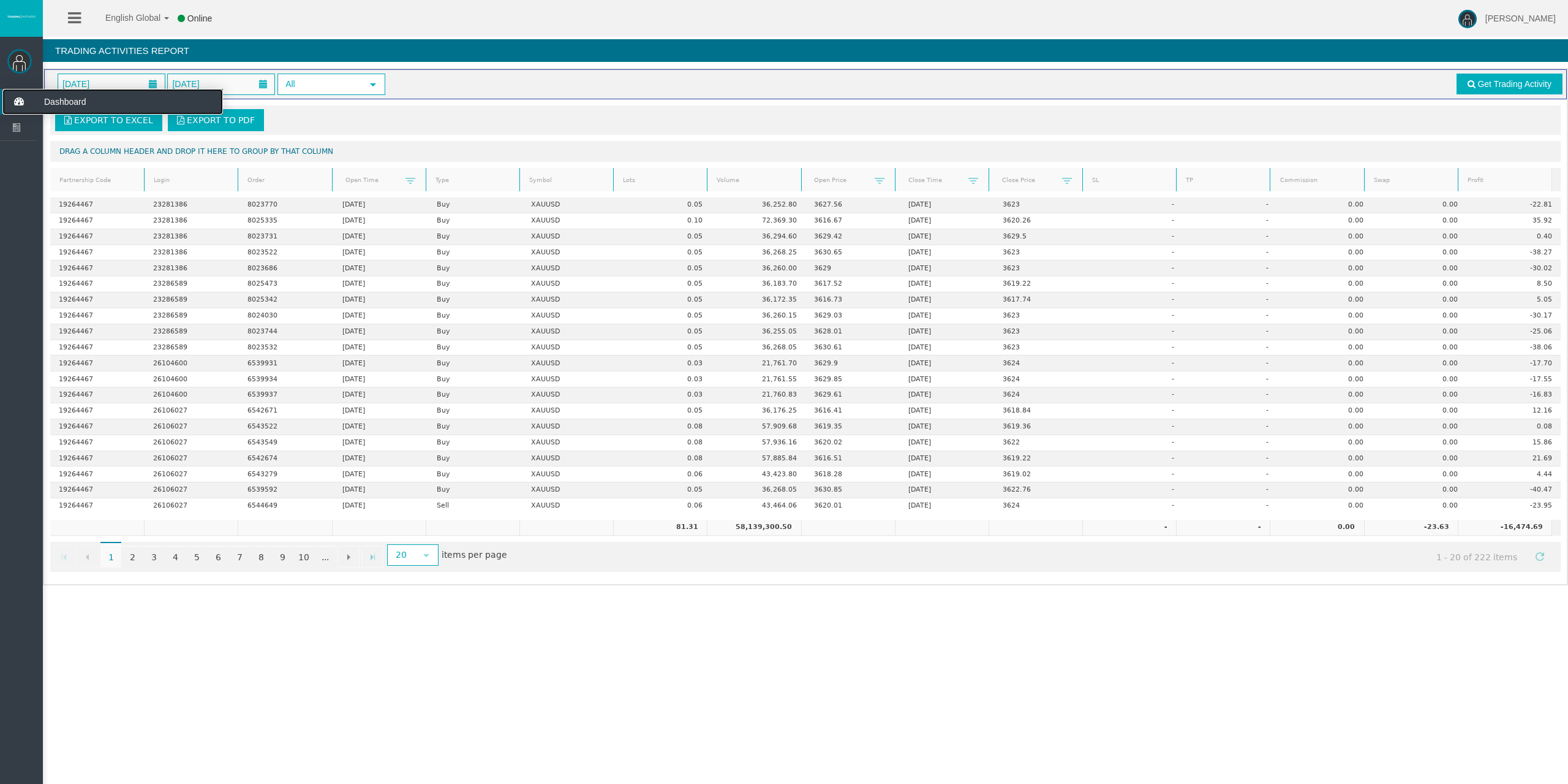
click at [9, 99] on icon at bounding box center [19, 101] width 33 height 26
